Goal: Information Seeking & Learning: Learn about a topic

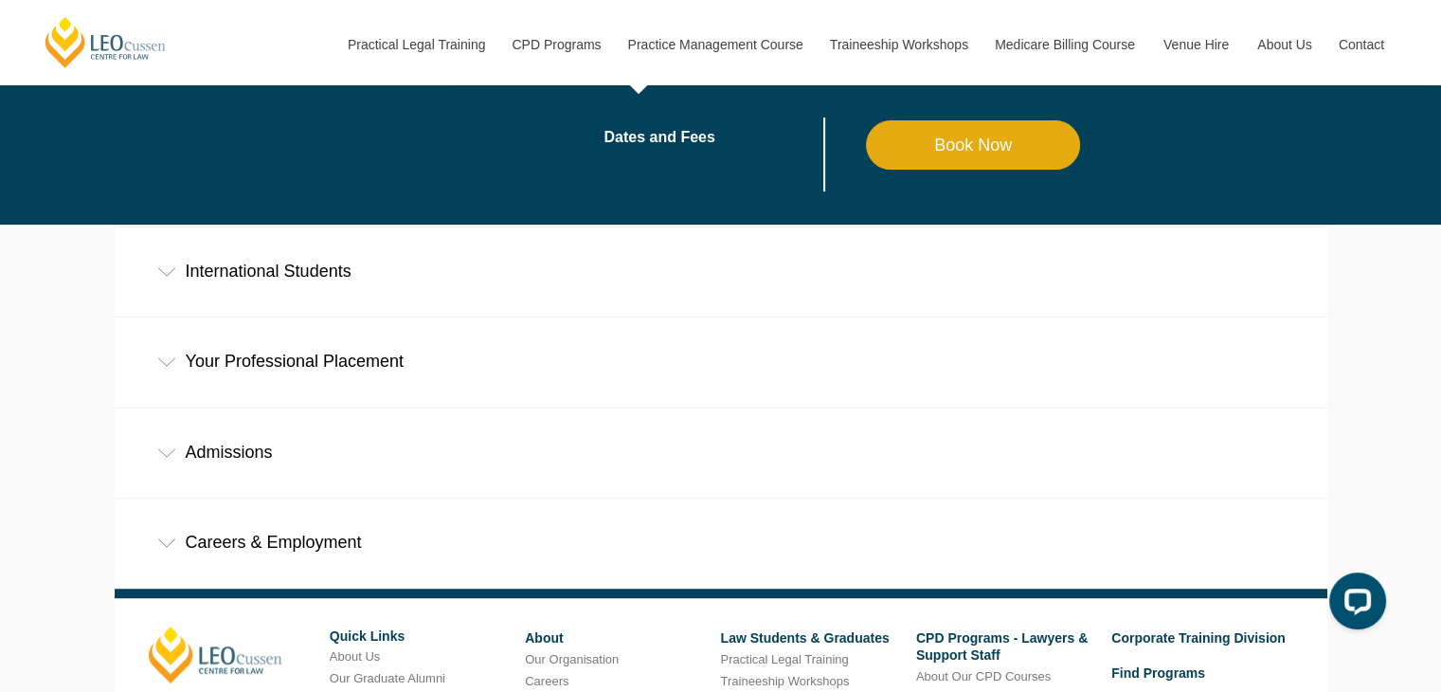
scroll to position [1058, 0]
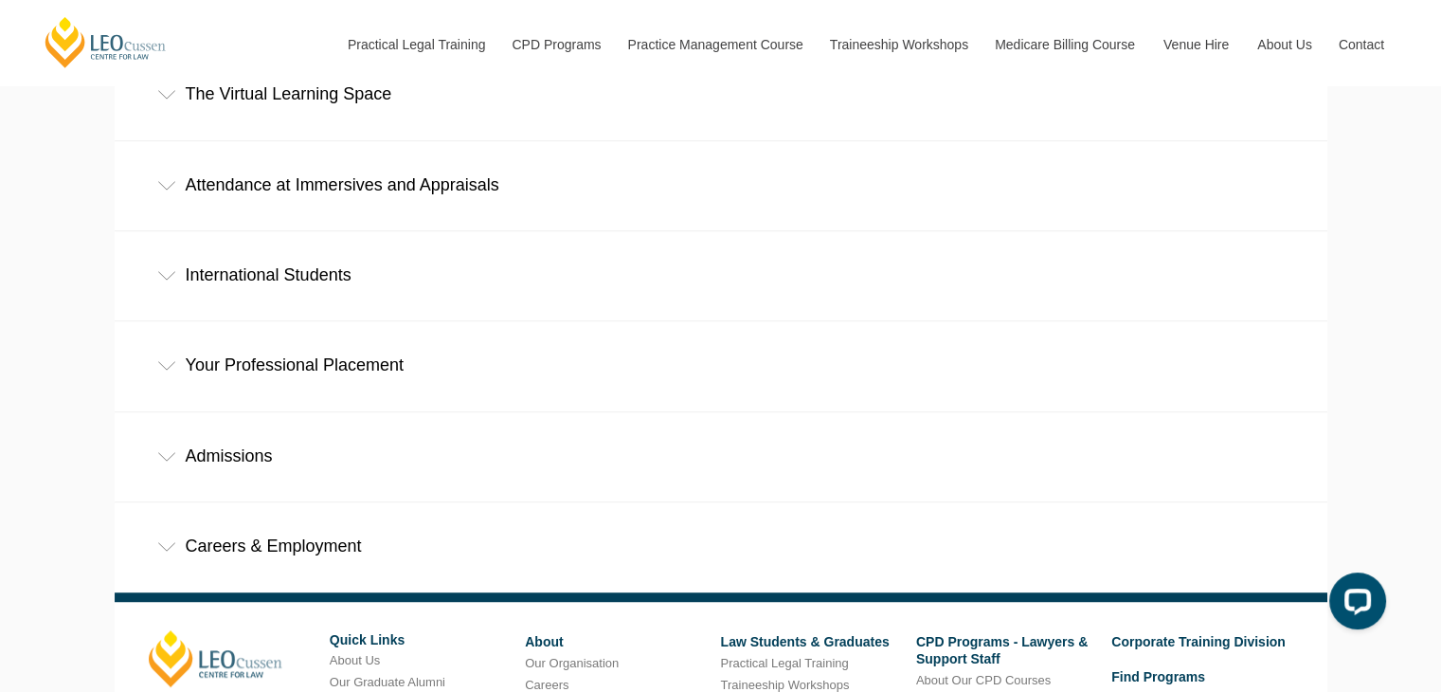
click at [421, 502] on div "Careers & Employment" at bounding box center [721, 546] width 1213 height 88
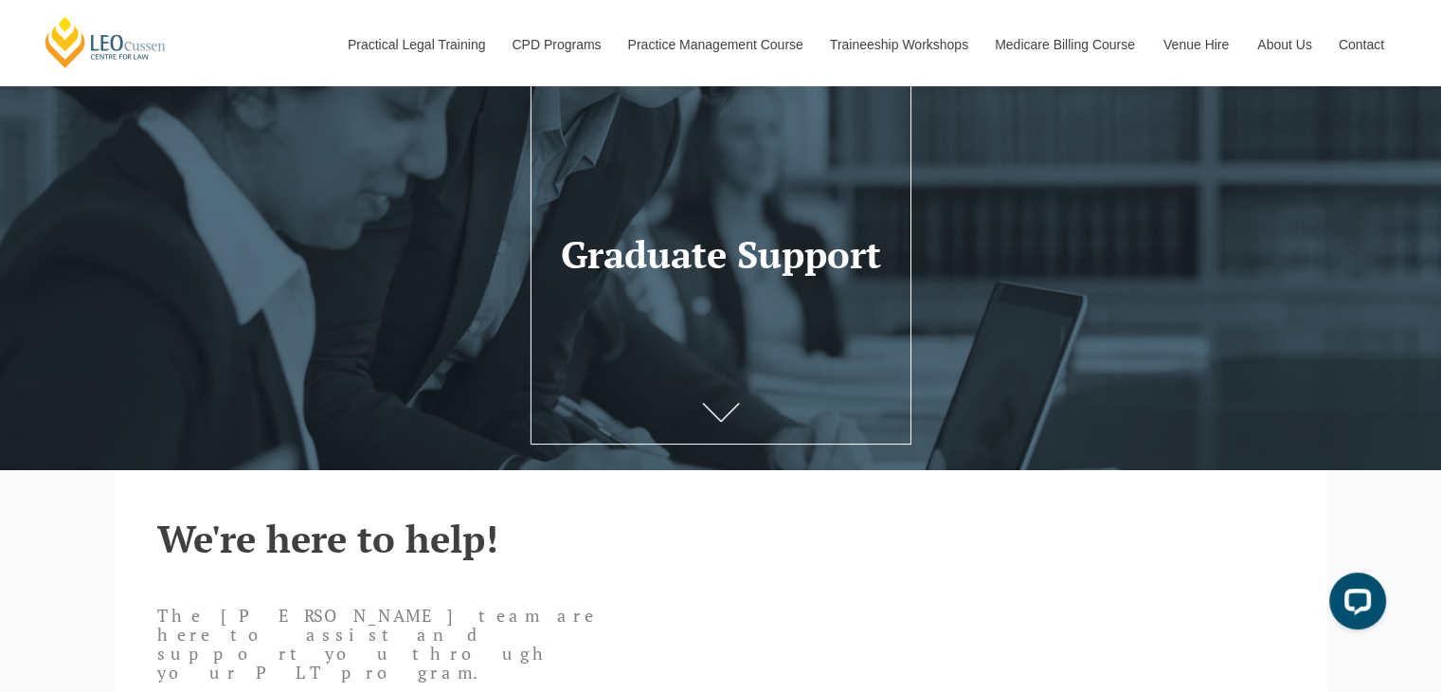
scroll to position [0, 0]
